Goal: Task Accomplishment & Management: Complete application form

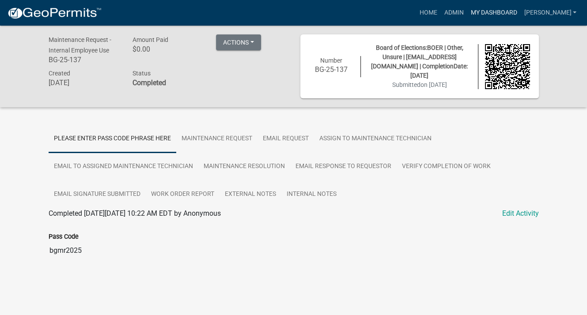
click at [494, 14] on link "My Dashboard" at bounding box center [493, 12] width 53 height 17
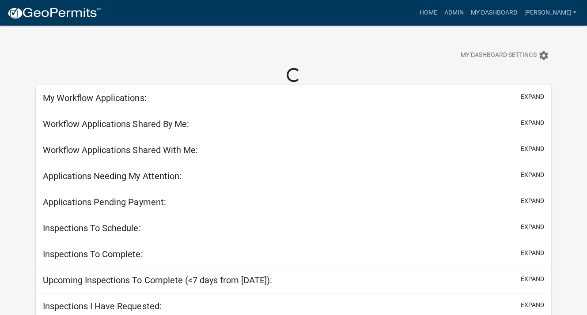
select select "3: 100"
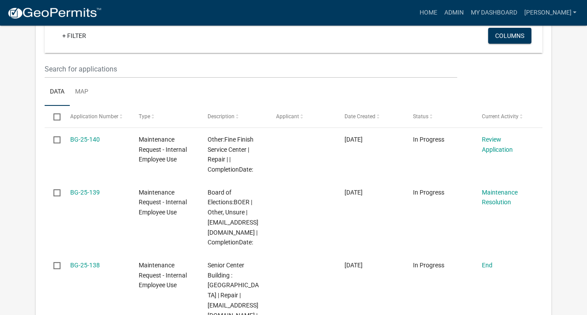
scroll to position [265, 0]
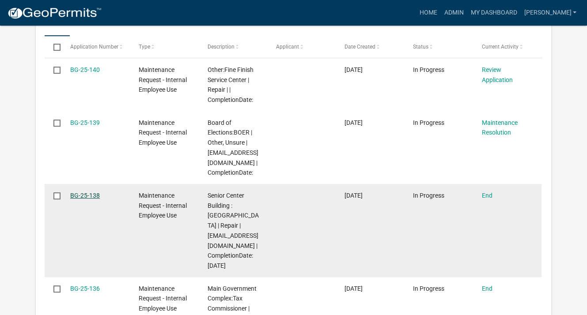
click at [90, 196] on link "BG-25-138" at bounding box center [85, 195] width 30 height 7
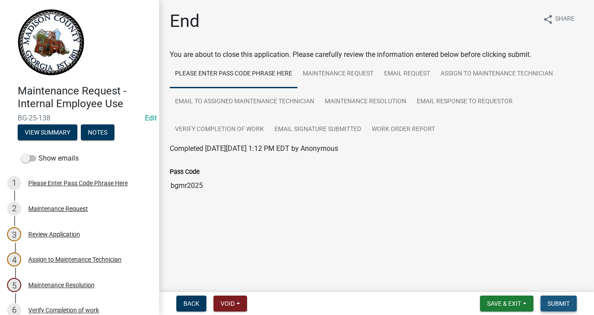
click at [558, 303] on span "Submit" at bounding box center [558, 303] width 22 height 7
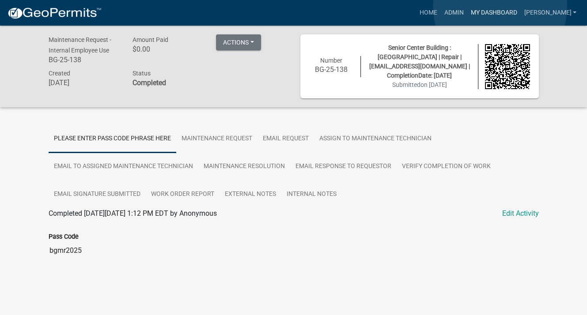
click at [500, 7] on link "My Dashboard" at bounding box center [493, 12] width 53 height 17
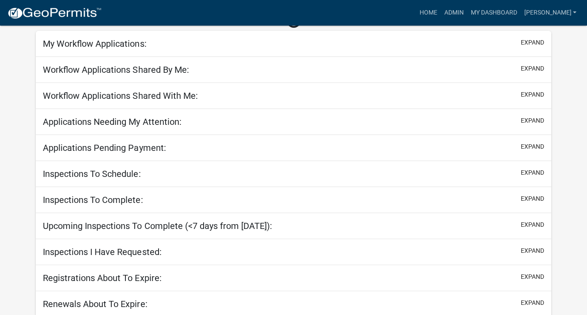
scroll to position [55, 0]
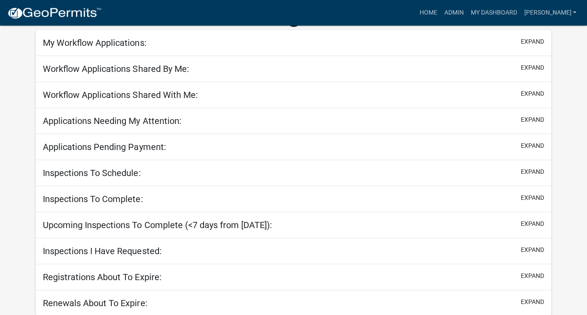
select select "3: 100"
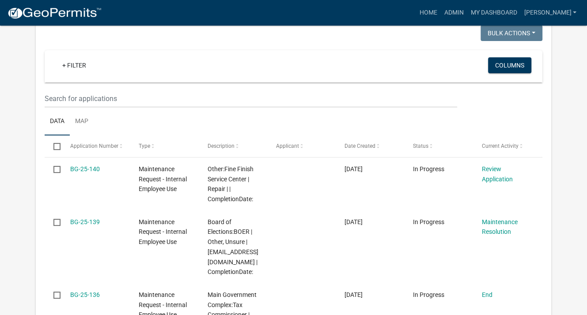
scroll to position [188, 0]
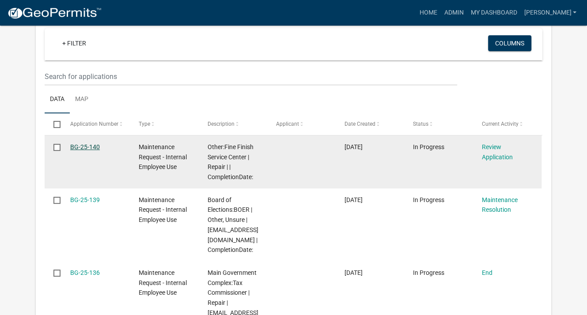
click at [93, 145] on link "BG-25-140" at bounding box center [85, 147] width 30 height 7
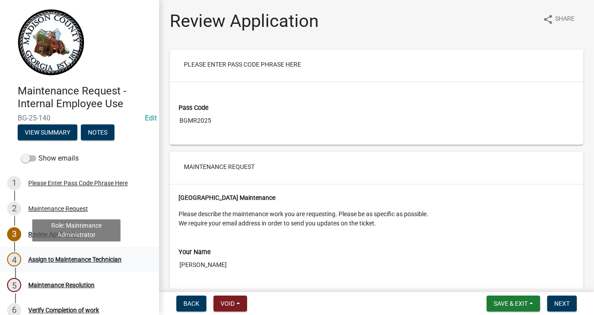
click at [64, 257] on div "Assign to Maintenance Technician" at bounding box center [74, 260] width 93 height 6
click at [72, 261] on div "Assign to Maintenance Technician" at bounding box center [74, 260] width 93 height 6
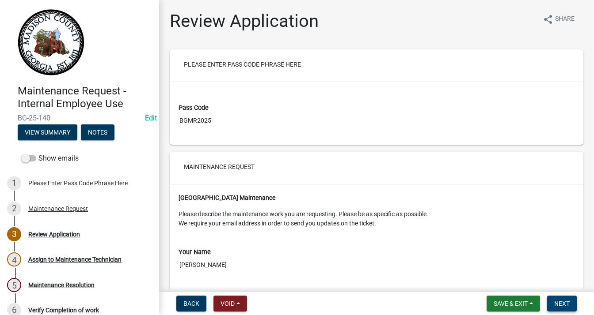
click at [563, 304] on span "Next" at bounding box center [561, 303] width 15 height 7
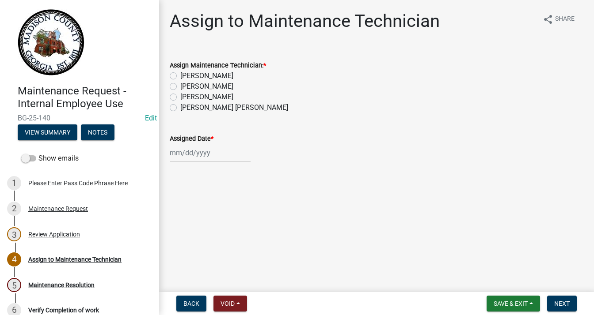
click at [180, 107] on label "[PERSON_NAME] [PERSON_NAME]" at bounding box center [234, 107] width 108 height 11
click at [180, 107] on input "[PERSON_NAME] [PERSON_NAME]" at bounding box center [183, 105] width 6 height 6
radio input "true"
click at [185, 152] on div at bounding box center [210, 153] width 81 height 18
select select "10"
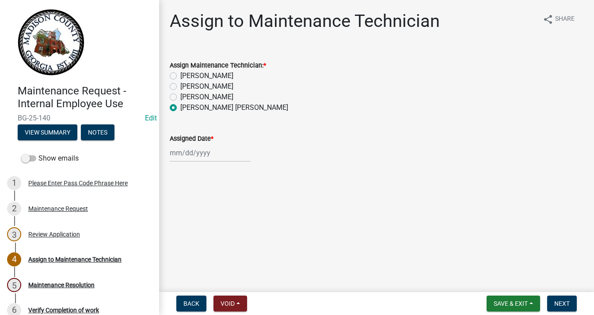
select select "2025"
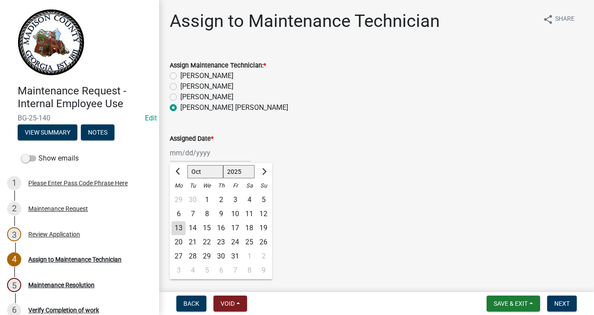
click at [178, 228] on div "13" at bounding box center [178, 228] width 14 height 14
type input "[DATE]"
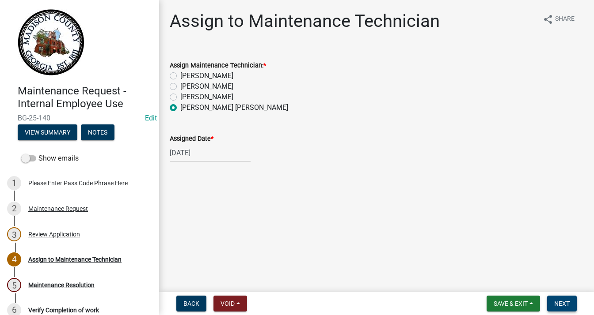
click at [556, 299] on button "Next" at bounding box center [562, 304] width 30 height 16
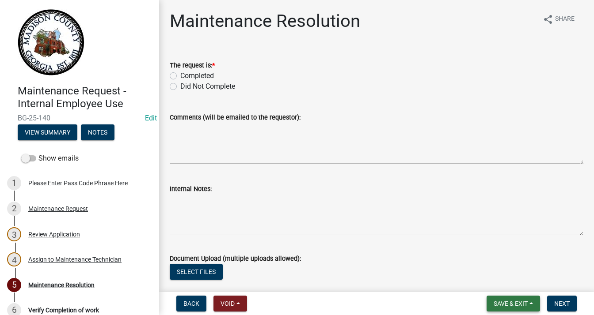
click at [525, 306] on span "Save & Exit" at bounding box center [510, 303] width 34 height 7
click at [507, 282] on button "Save & Exit" at bounding box center [504, 280] width 71 height 21
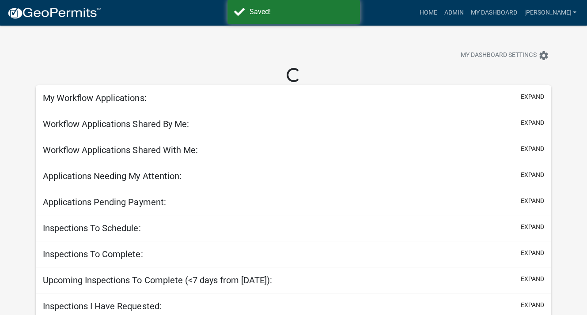
select select "3: 100"
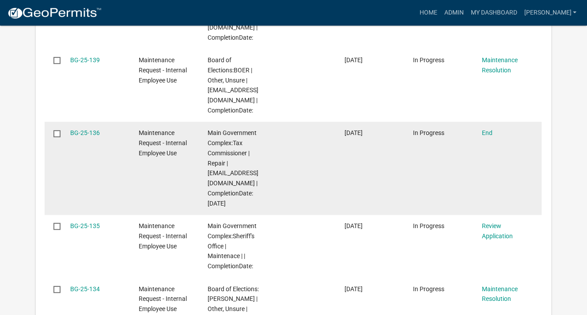
scroll to position [353, 0]
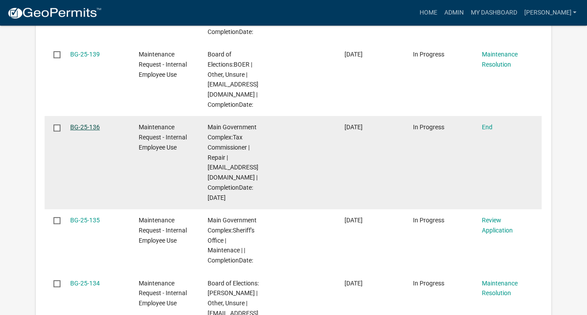
click at [83, 125] on link "BG-25-136" at bounding box center [85, 127] width 30 height 7
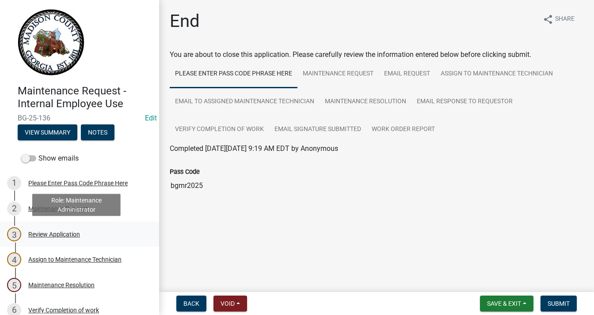
click at [75, 233] on div "Review Application" at bounding box center [54, 234] width 52 height 6
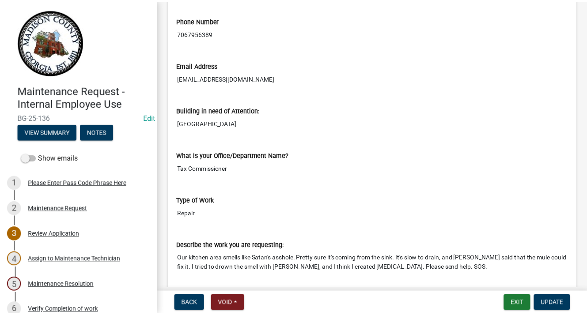
scroll to position [353, 0]
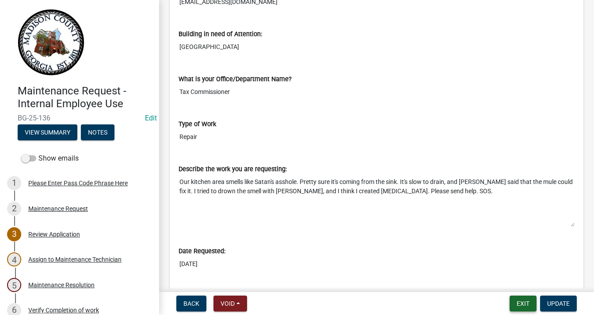
click at [519, 303] on button "Exit" at bounding box center [522, 304] width 27 height 16
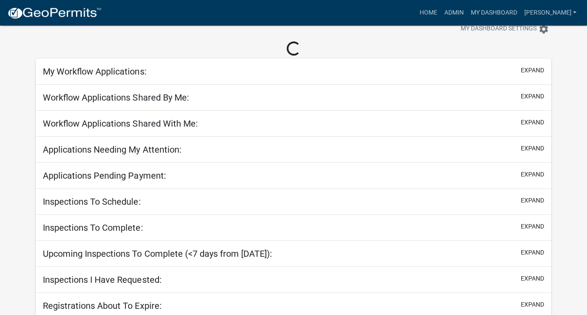
scroll to position [55, 0]
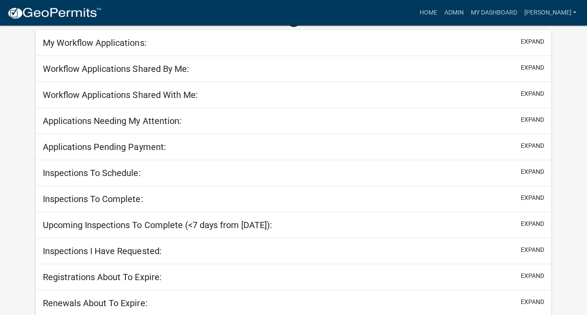
select select "3: 100"
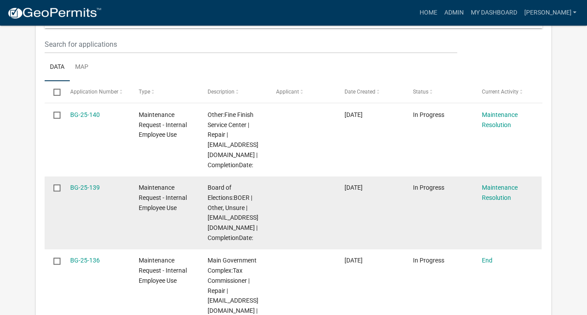
scroll to position [265, 0]
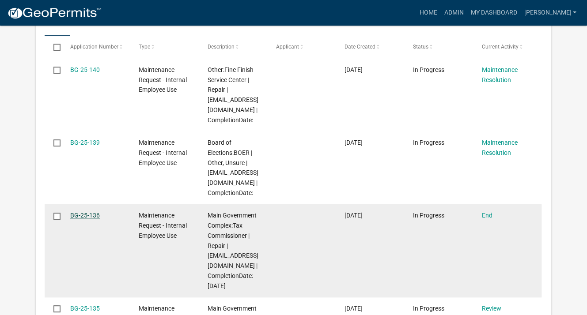
click at [94, 214] on link "BG-25-136" at bounding box center [85, 215] width 30 height 7
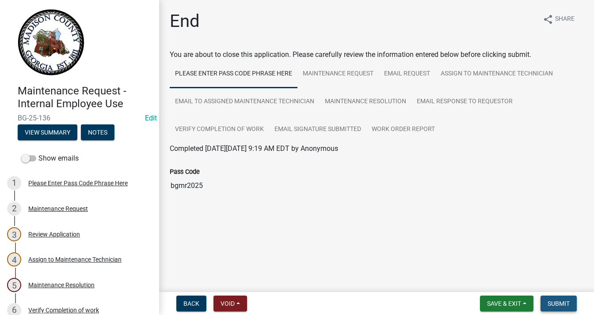
click at [562, 301] on span "Submit" at bounding box center [558, 303] width 22 height 7
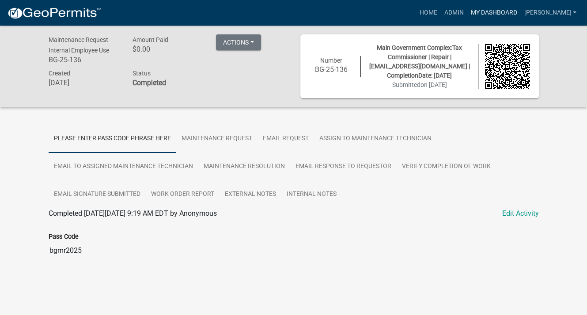
click at [496, 11] on link "My Dashboard" at bounding box center [493, 12] width 53 height 17
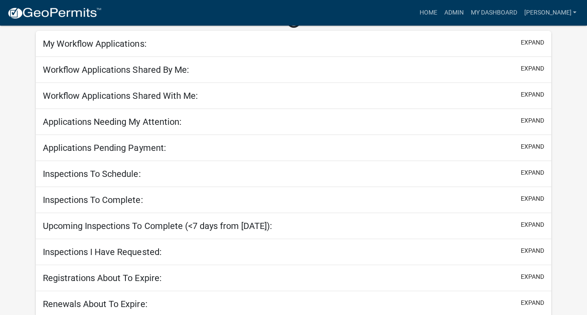
scroll to position [55, 0]
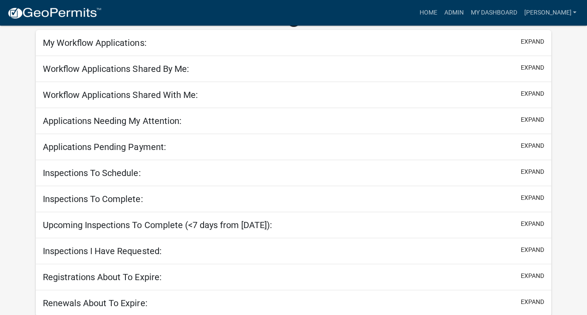
select select "3: 100"
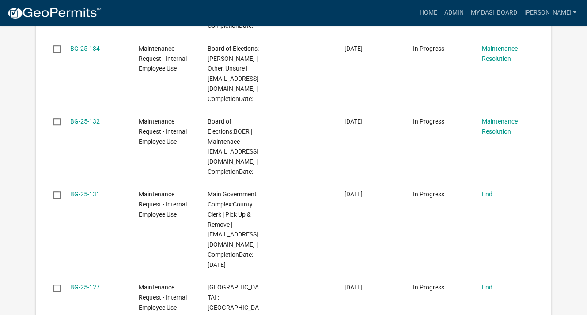
scroll to position [541, 0]
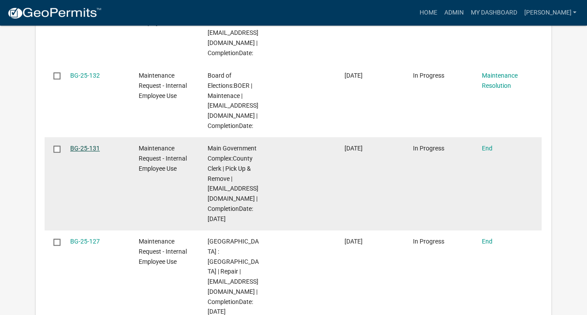
click at [75, 150] on link "BG-25-131" at bounding box center [85, 148] width 30 height 7
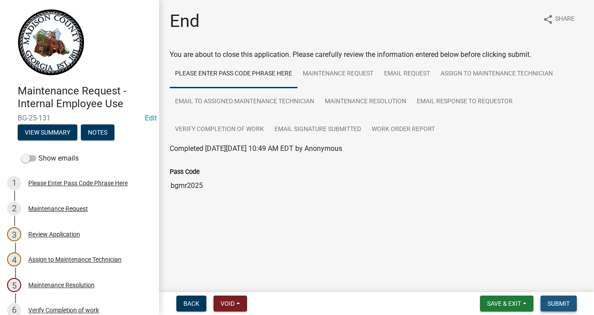
click at [558, 301] on span "Submit" at bounding box center [558, 303] width 22 height 7
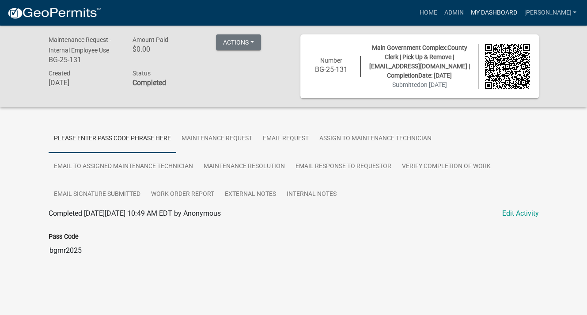
click at [511, 13] on link "My Dashboard" at bounding box center [493, 12] width 53 height 17
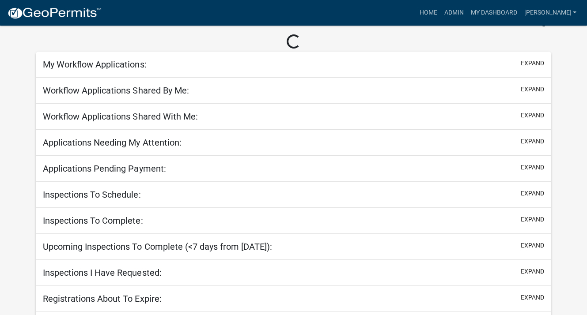
scroll to position [55, 0]
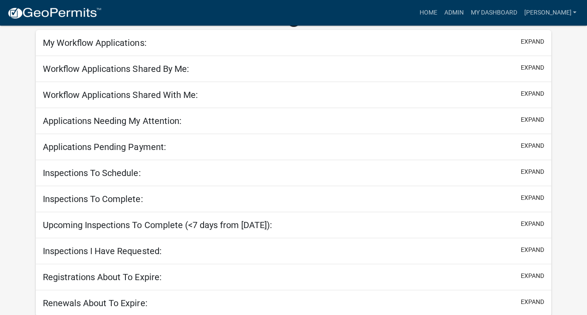
select select "3: 100"
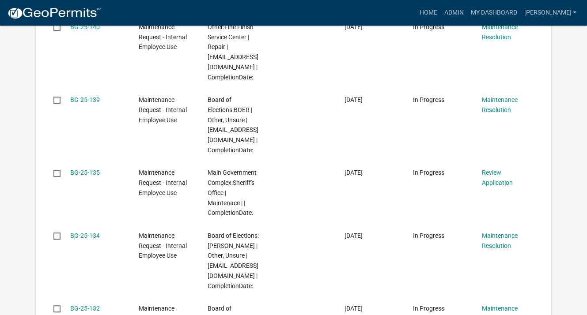
scroll to position [364, 0]
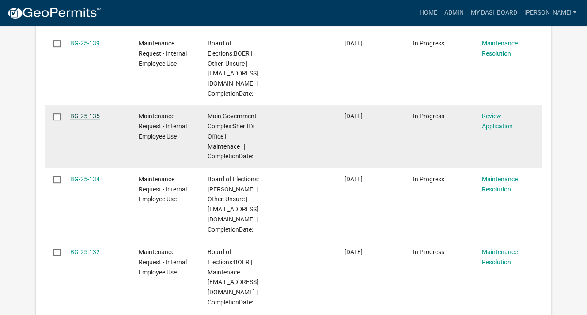
click at [88, 113] on link "BG-25-135" at bounding box center [85, 116] width 30 height 7
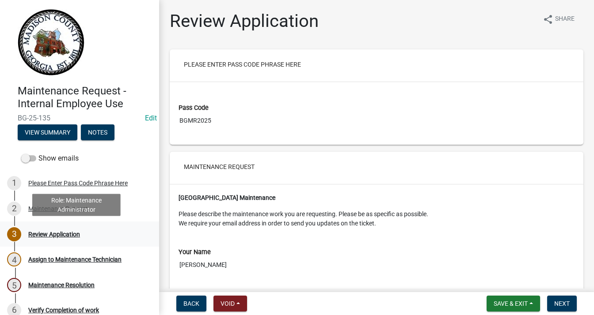
click at [70, 236] on div "Review Application" at bounding box center [54, 234] width 52 height 6
click at [69, 233] on div "Review Application" at bounding box center [54, 234] width 52 height 6
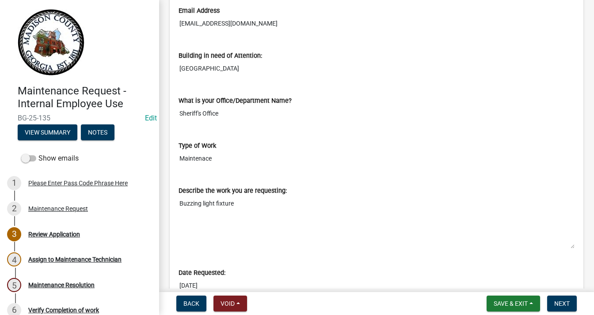
scroll to position [353, 0]
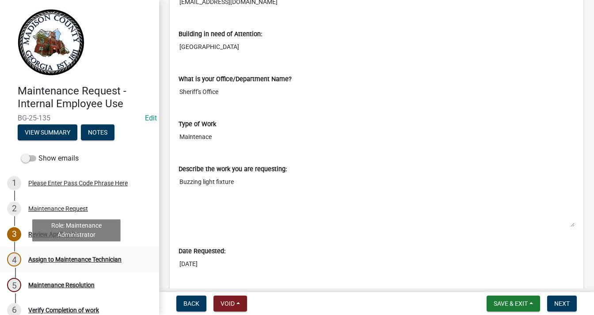
click at [106, 260] on div "Assign to Maintenance Technician" at bounding box center [74, 260] width 93 height 6
click at [115, 258] on div "Assign to Maintenance Technician" at bounding box center [74, 260] width 93 height 6
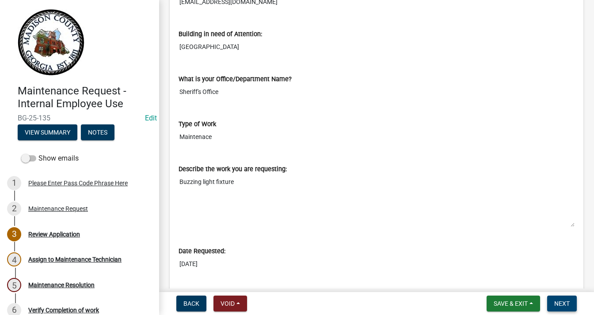
click at [559, 303] on span "Next" at bounding box center [561, 303] width 15 height 7
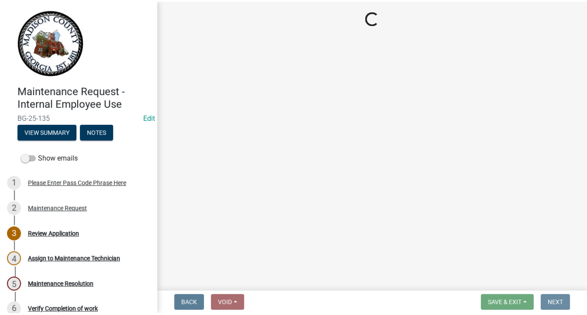
scroll to position [0, 0]
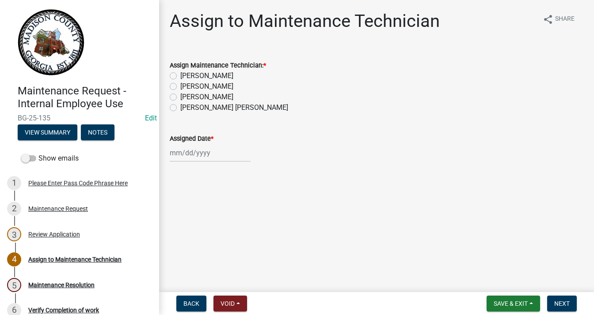
click at [180, 75] on label "[PERSON_NAME]" at bounding box center [206, 76] width 53 height 11
click at [180, 75] on input "[PERSON_NAME]" at bounding box center [183, 74] width 6 height 6
radio input "true"
click at [196, 152] on div at bounding box center [210, 153] width 81 height 18
select select "10"
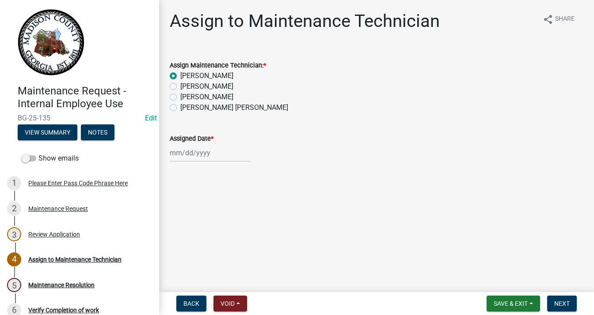
select select "2025"
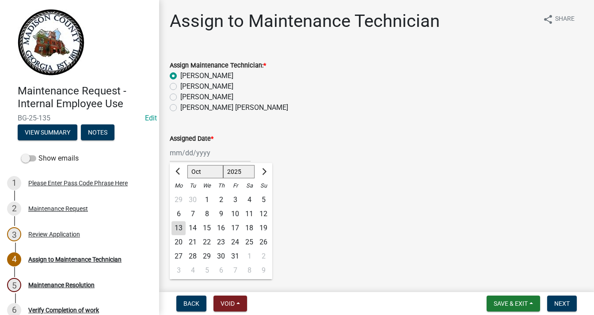
click at [232, 212] on div "10" at bounding box center [235, 214] width 14 height 14
type input "[DATE]"
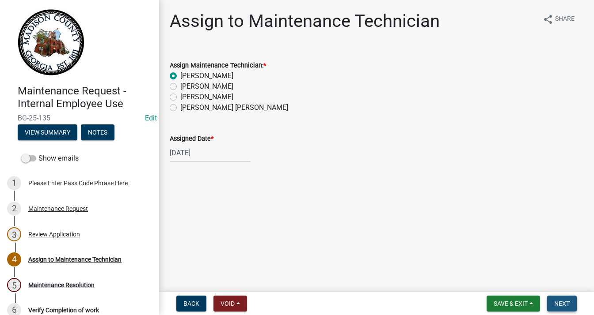
click at [553, 300] on button "Next" at bounding box center [562, 304] width 30 height 16
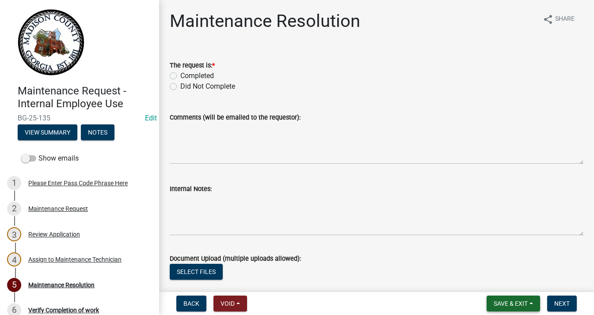
click at [528, 303] on button "Save & Exit" at bounding box center [512, 304] width 53 height 16
click at [499, 283] on button "Save & Exit" at bounding box center [504, 280] width 71 height 21
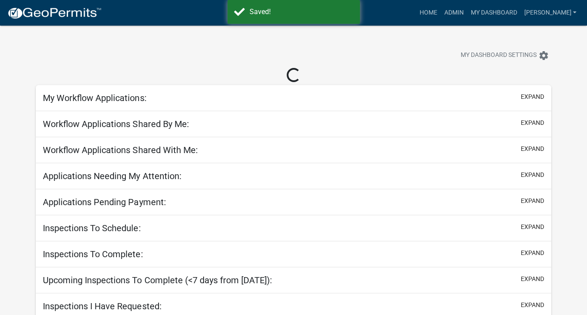
select select "3: 100"
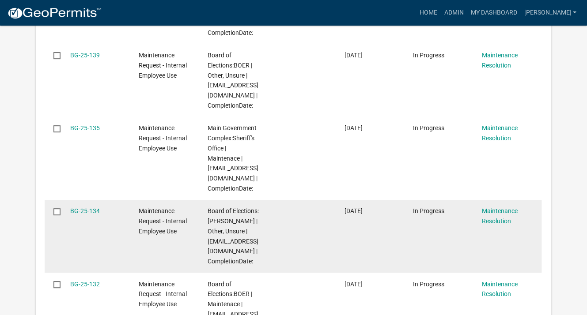
scroll to position [397, 0]
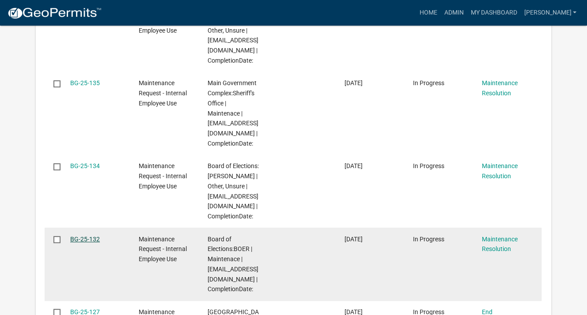
click at [86, 238] on link "BG-25-132" at bounding box center [85, 239] width 30 height 7
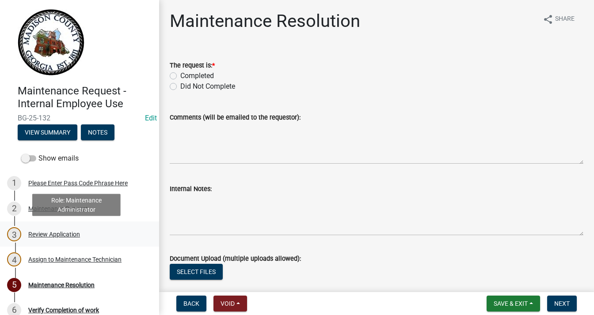
click at [72, 233] on div "Review Application" at bounding box center [54, 234] width 52 height 6
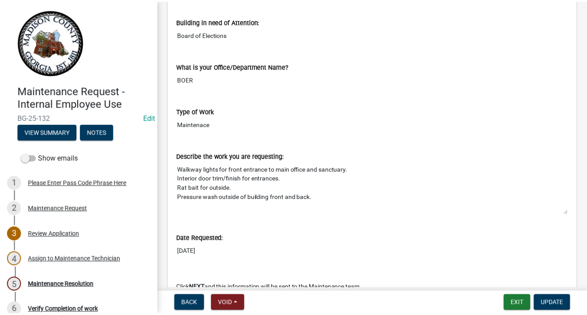
scroll to position [397, 0]
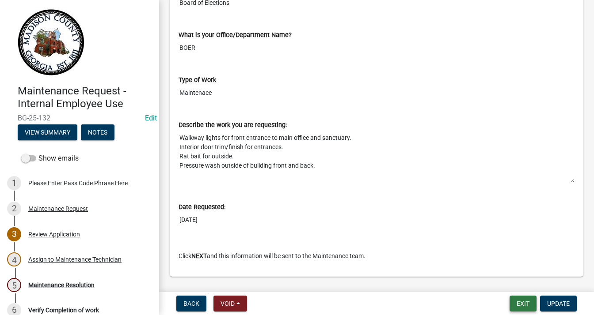
click at [516, 303] on button "Exit" at bounding box center [522, 304] width 27 height 16
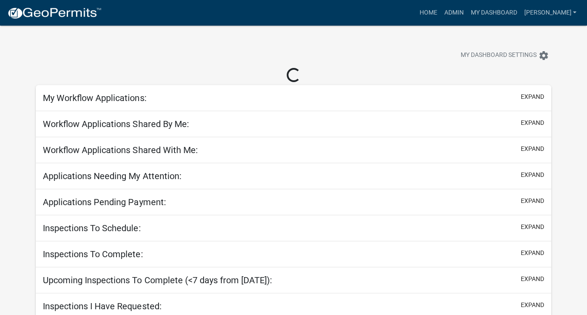
select select "3: 100"
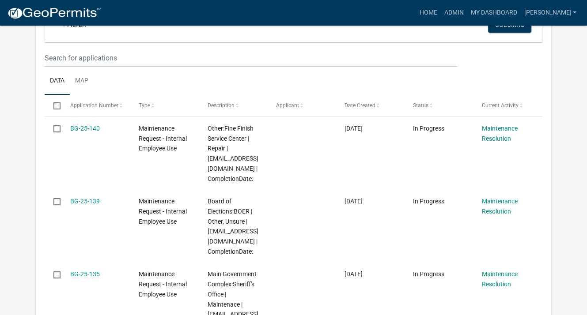
scroll to position [221, 0]
